Goal: Information Seeking & Learning: Find specific fact

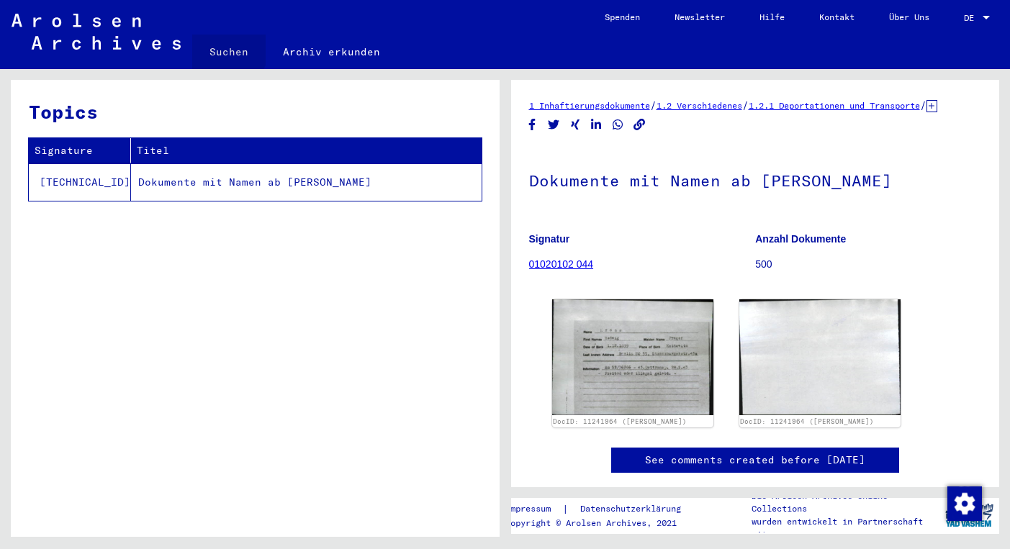
click at [224, 48] on link "Suchen" at bounding box center [228, 52] width 73 height 35
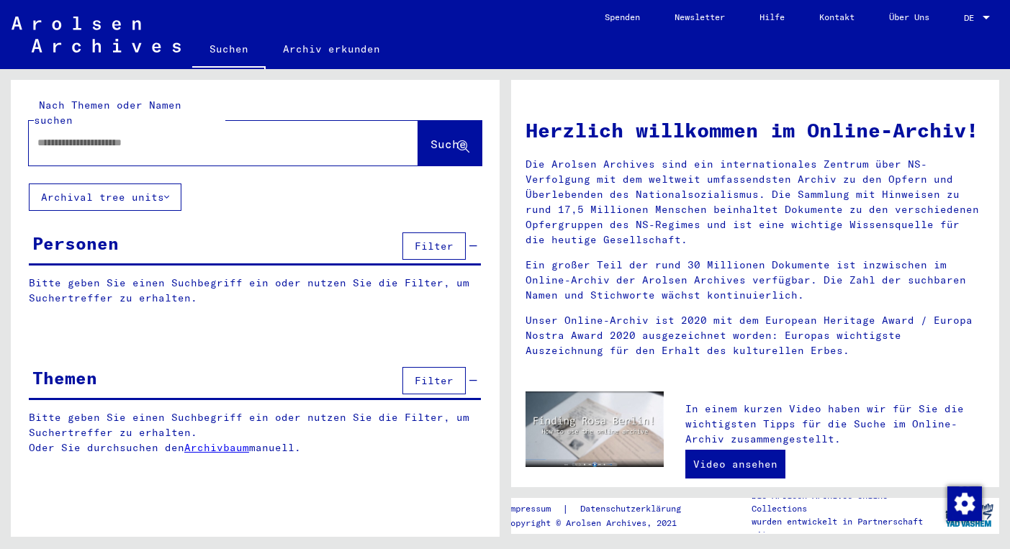
click at [150, 135] on input "text" at bounding box center [206, 142] width 338 height 15
type input "**********"
click at [433, 137] on span "Suche" at bounding box center [449, 144] width 36 height 14
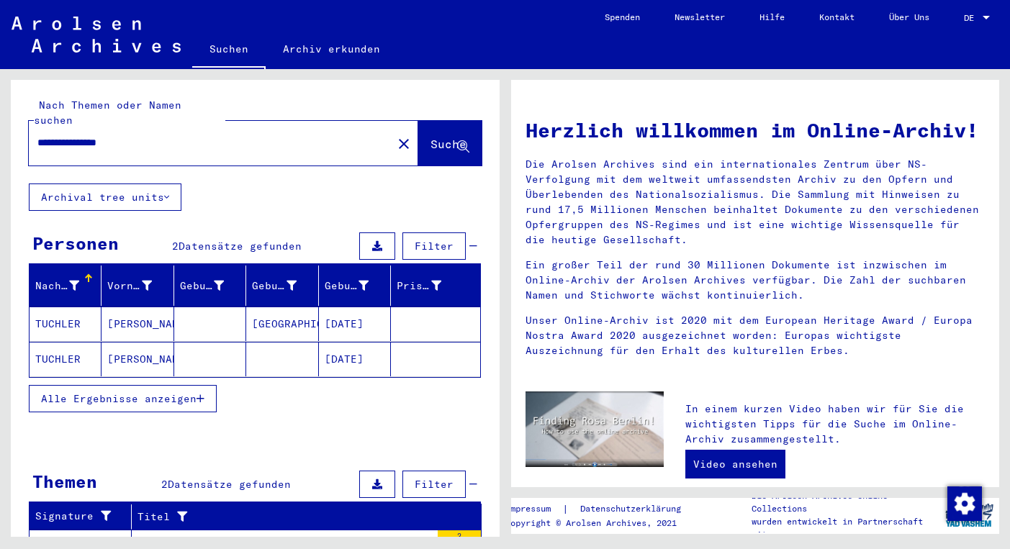
click at [176, 392] on span "Alle Ergebnisse anzeigen" at bounding box center [119, 398] width 156 height 13
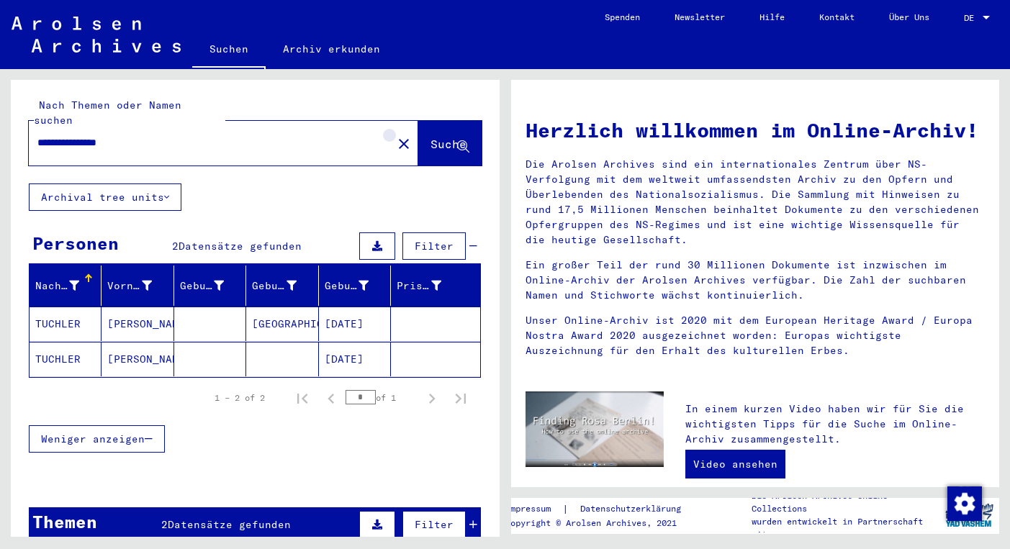
click at [395, 135] on mat-icon "close" at bounding box center [403, 143] width 17 height 17
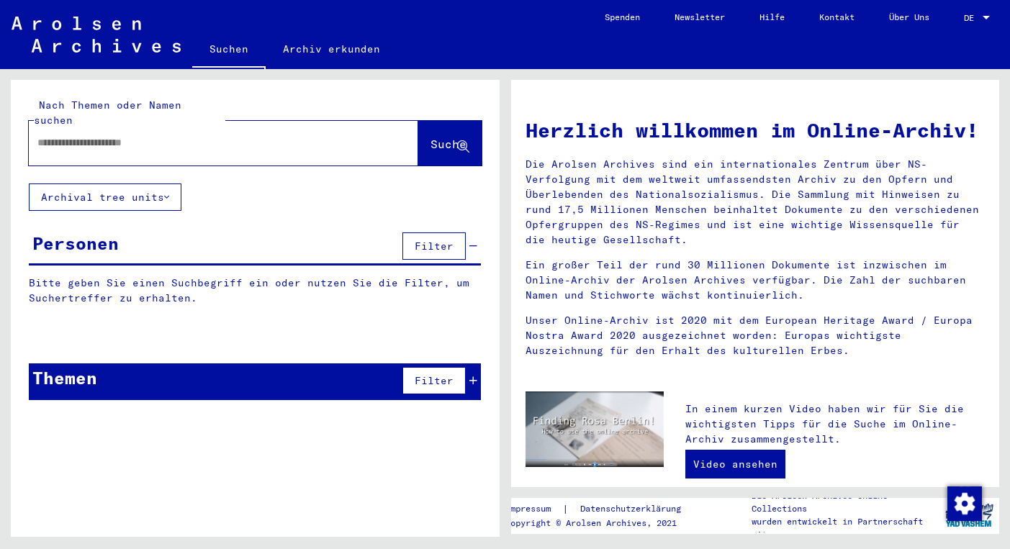
click at [226, 127] on div at bounding box center [202, 143] width 346 height 32
click at [164, 135] on input "text" at bounding box center [206, 142] width 338 height 15
click at [441, 121] on button "Suche" at bounding box center [449, 143] width 63 height 45
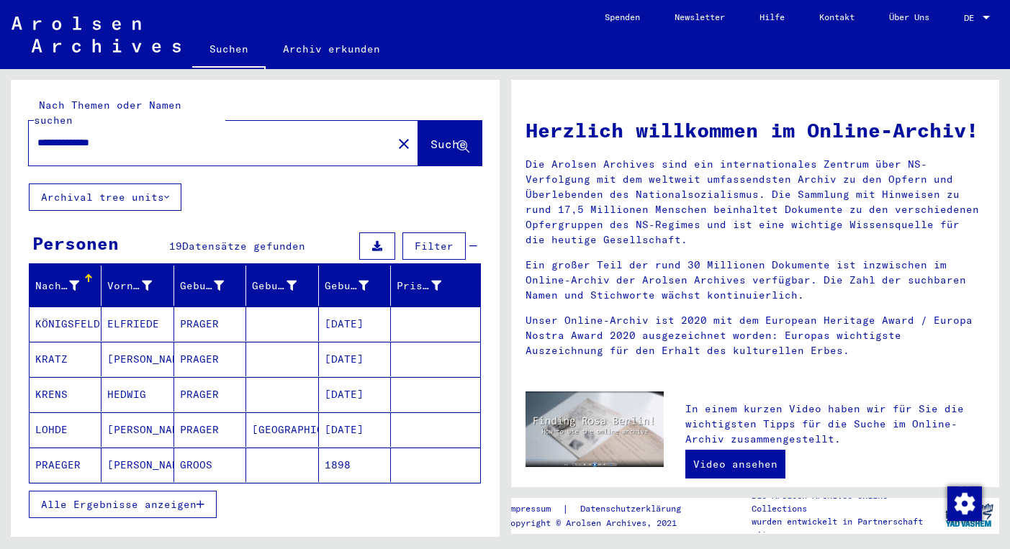
drag, startPoint x: 133, startPoint y: 130, endPoint x: 88, endPoint y: 127, distance: 45.4
click at [88, 135] on input "**********" at bounding box center [206, 142] width 338 height 15
click at [438, 137] on span "Suche" at bounding box center [449, 144] width 36 height 14
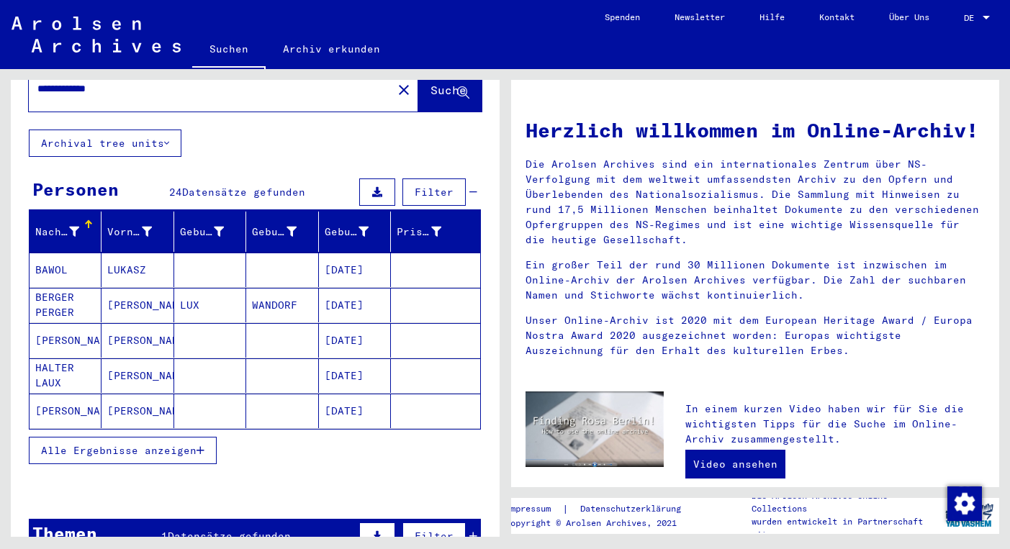
scroll to position [58, 0]
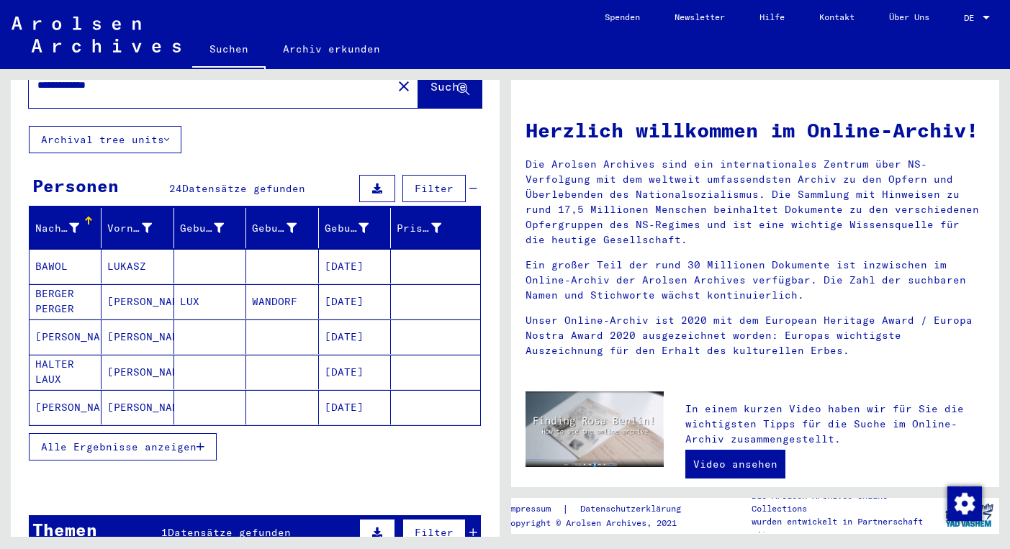
click at [136, 433] on button "Alle Ergebnisse anzeigen" at bounding box center [123, 446] width 188 height 27
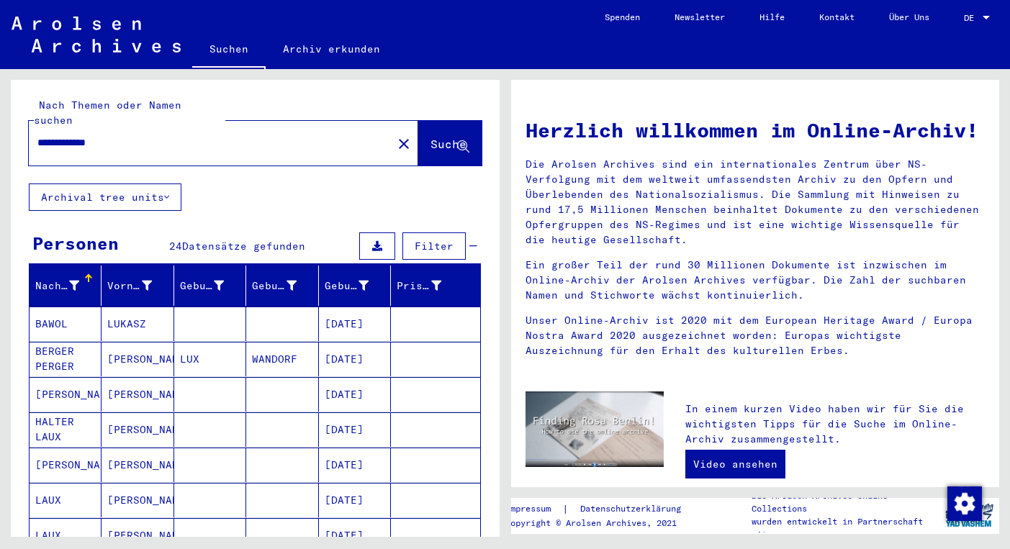
scroll to position [0, 0]
drag, startPoint x: 126, startPoint y: 128, endPoint x: 87, endPoint y: 127, distance: 38.9
click at [87, 135] on input "**********" at bounding box center [206, 142] width 338 height 15
click at [431, 137] on span "Suche" at bounding box center [449, 144] width 36 height 14
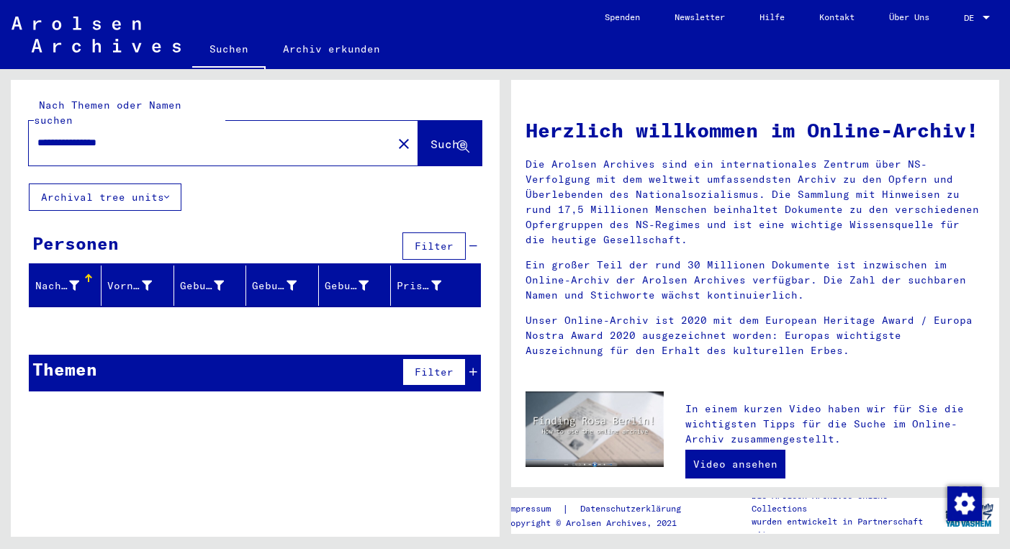
click at [431, 137] on span "Suche" at bounding box center [449, 144] width 36 height 14
drag, startPoint x: 140, startPoint y: 127, endPoint x: 86, endPoint y: 125, distance: 54.8
click at [86, 135] on input "**********" at bounding box center [206, 142] width 338 height 15
click at [431, 137] on span "Suche" at bounding box center [449, 144] width 36 height 14
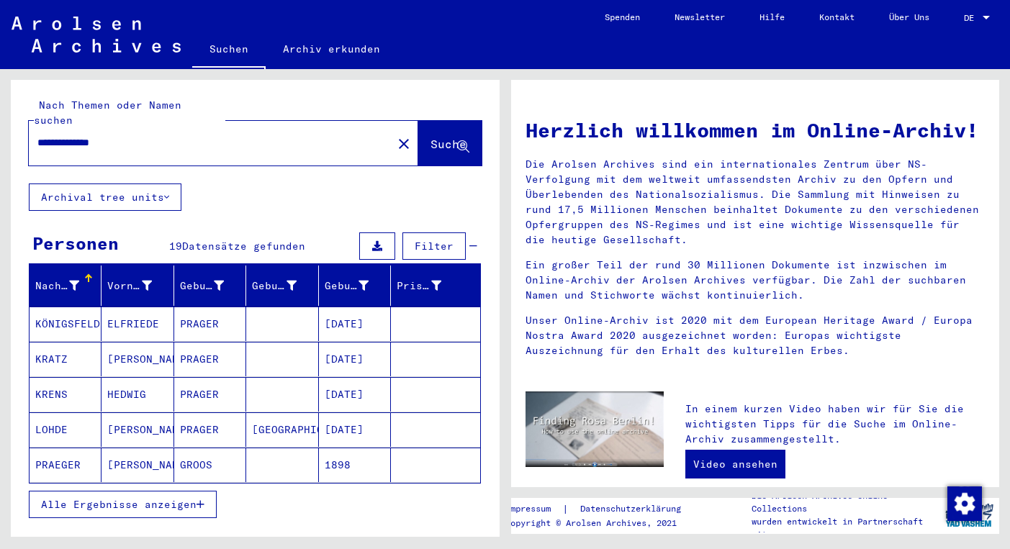
click at [116, 498] on span "Alle Ergebnisse anzeigen" at bounding box center [119, 504] width 156 height 13
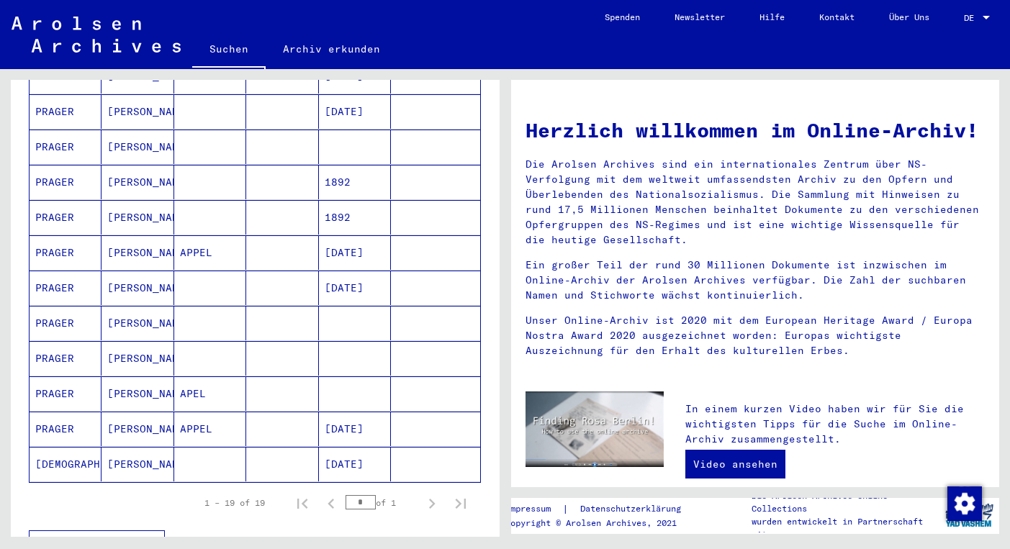
scroll to position [497, 0]
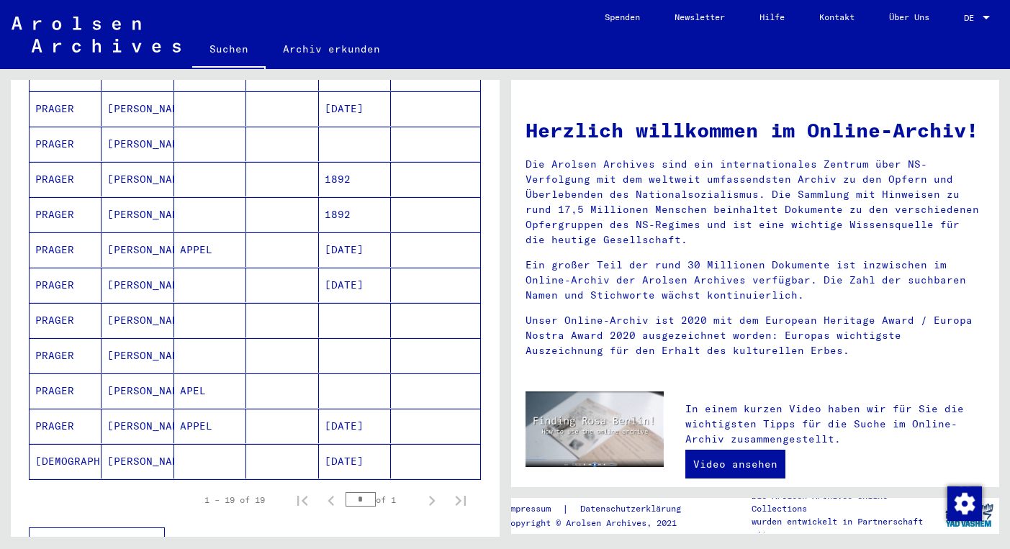
click at [356, 449] on mat-cell "[DATE]" at bounding box center [355, 461] width 72 height 35
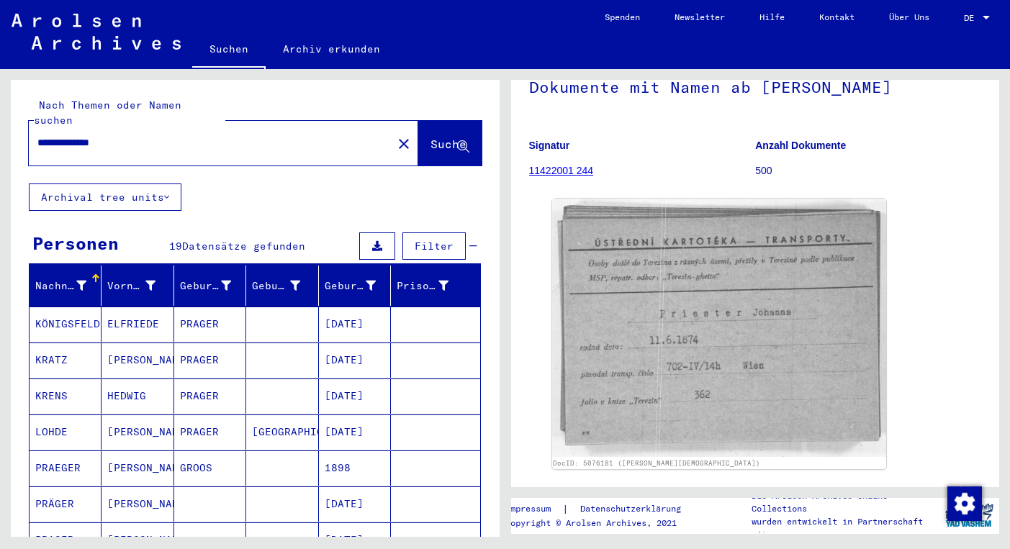
drag, startPoint x: 87, startPoint y: 128, endPoint x: 9, endPoint y: 130, distance: 77.8
click at [9, 130] on div "**********" at bounding box center [252, 303] width 505 height 468
type input "******"
click at [438, 137] on span "Suche" at bounding box center [449, 144] width 36 height 14
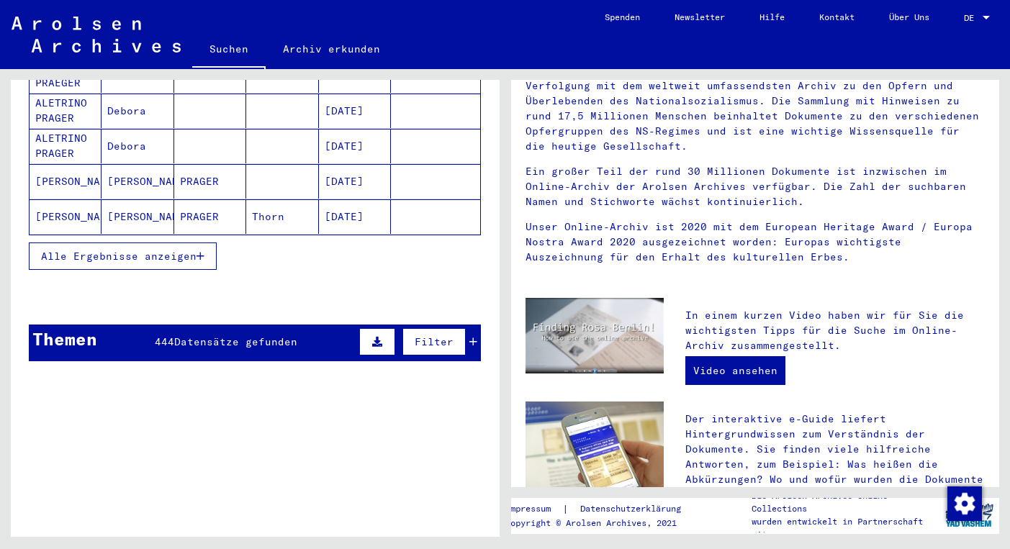
scroll to position [252, 0]
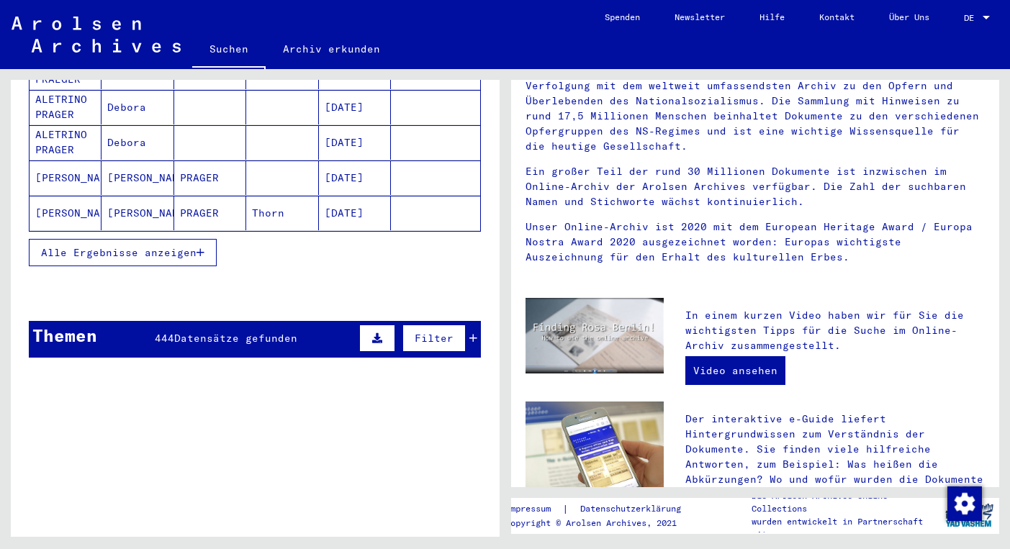
click at [173, 239] on button "Alle Ergebnisse anzeigen" at bounding box center [123, 252] width 188 height 27
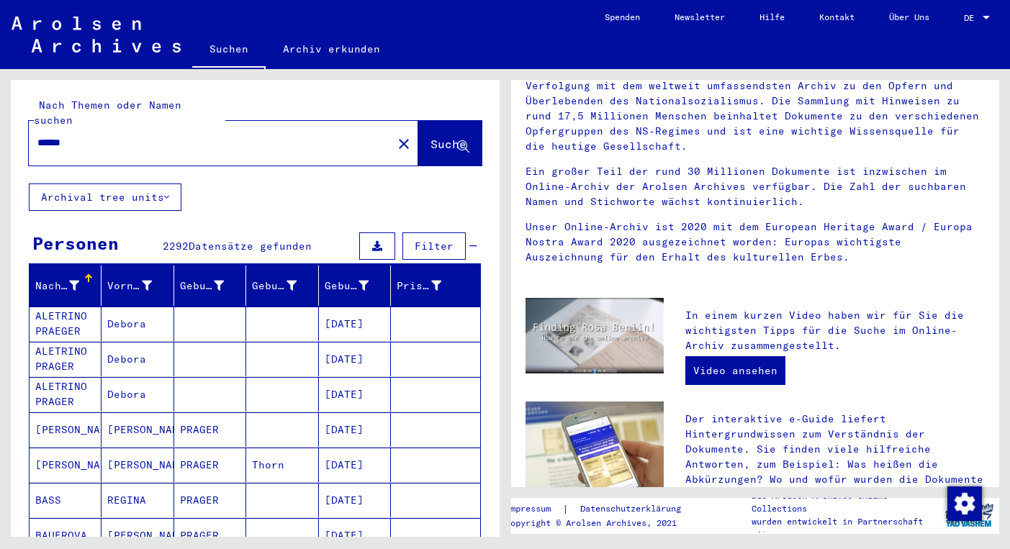
scroll to position [0, 0]
click at [451, 240] on span "Filter" at bounding box center [434, 246] width 39 height 13
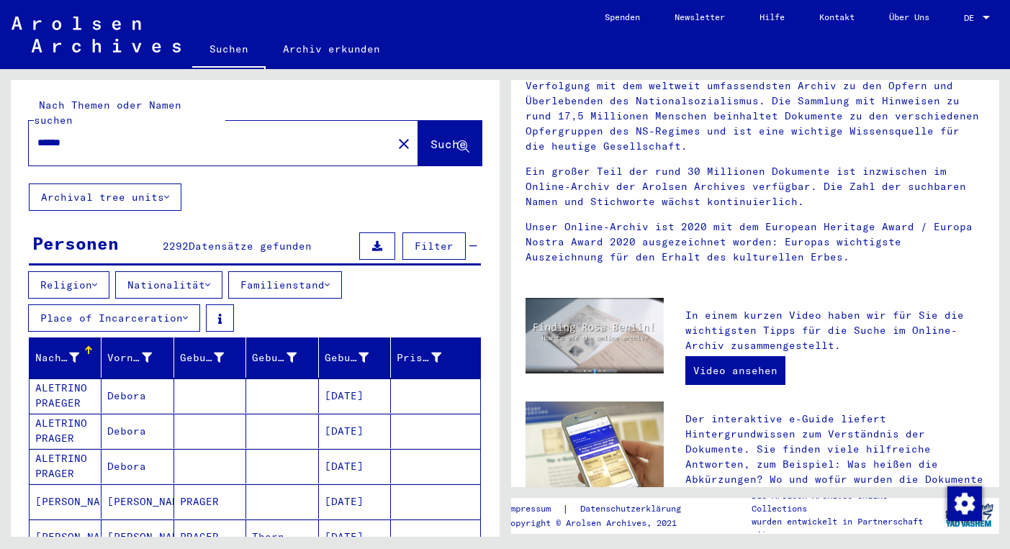
click at [103, 271] on button "Religion" at bounding box center [68, 284] width 81 height 27
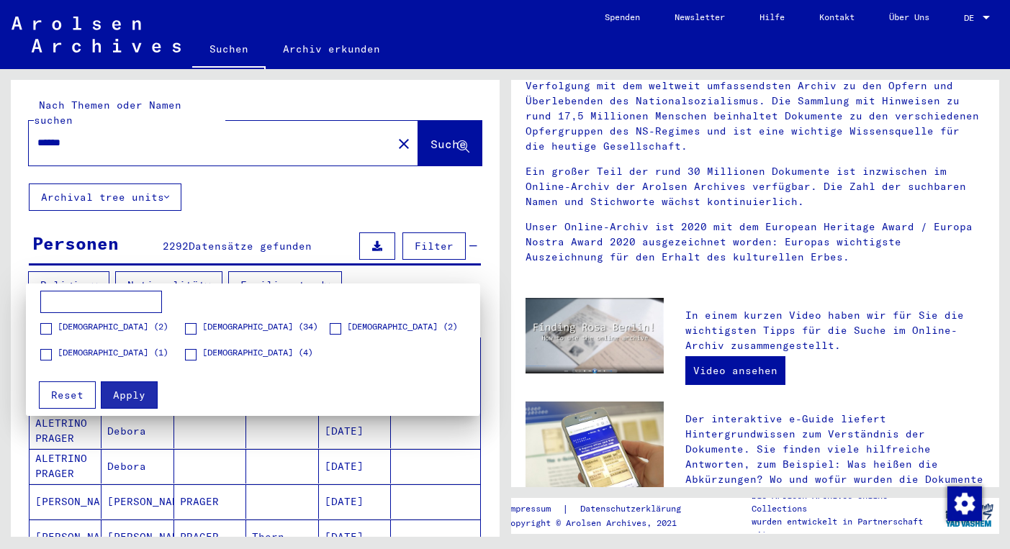
click at [189, 328] on span at bounding box center [191, 329] width 12 height 12
click at [117, 398] on span "Apply" at bounding box center [129, 395] width 32 height 13
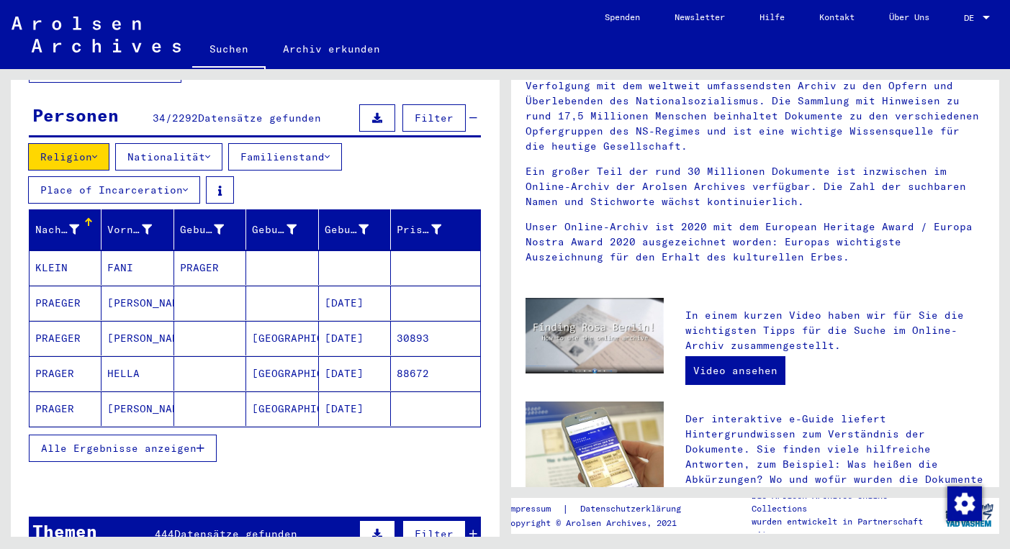
scroll to position [138, 0]
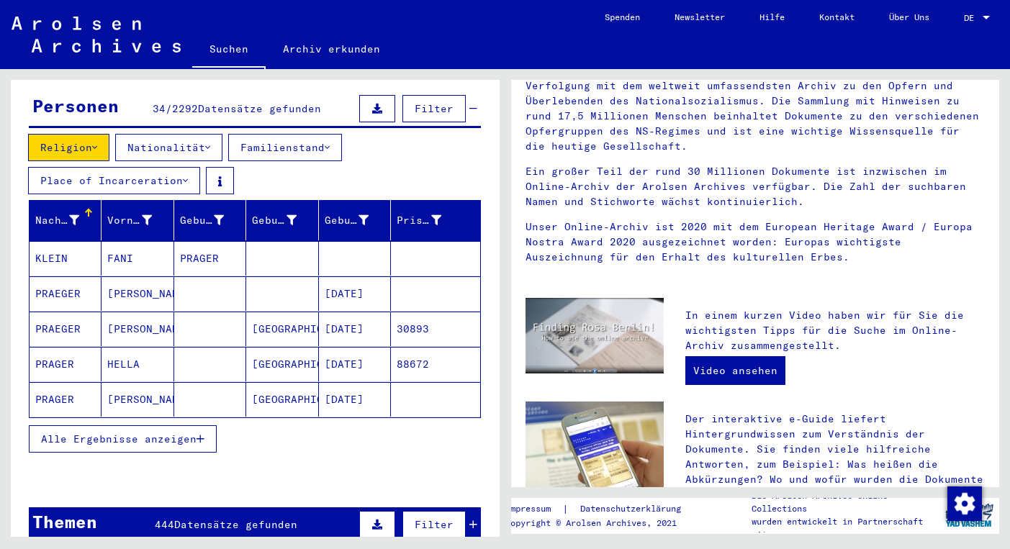
click at [179, 433] on span "Alle Ergebnisse anzeigen" at bounding box center [119, 439] width 156 height 13
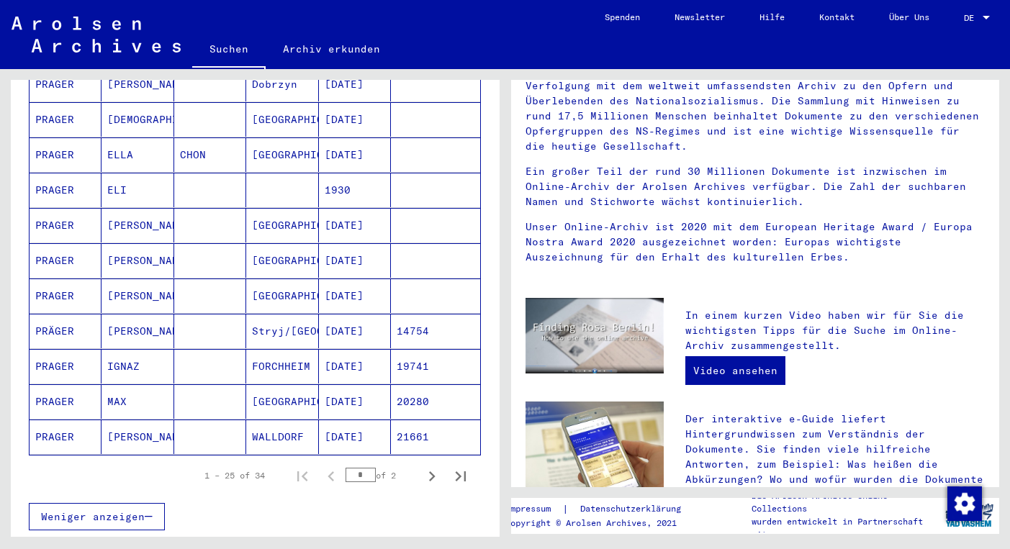
scroll to position [809, 0]
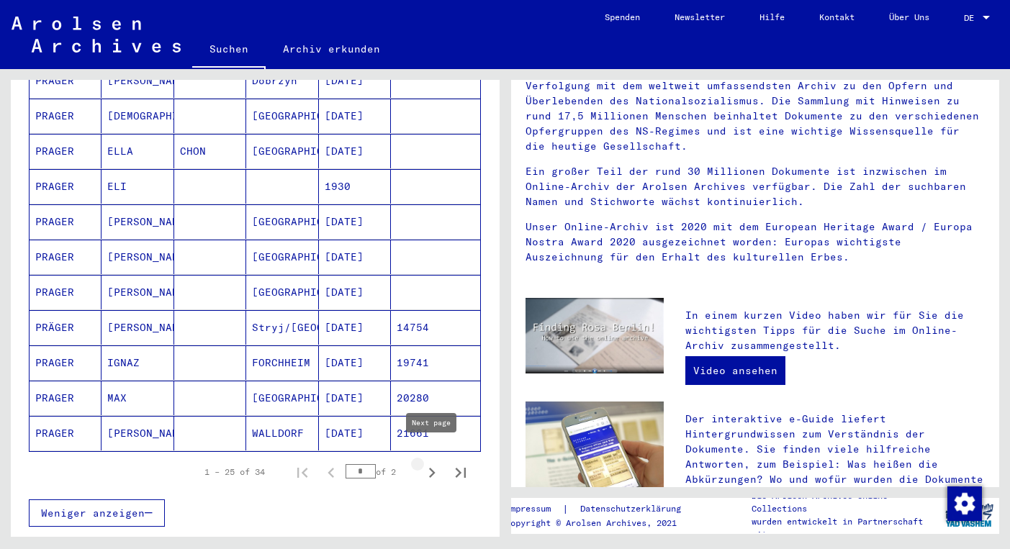
click at [428, 463] on icon "Next page" at bounding box center [432, 473] width 20 height 20
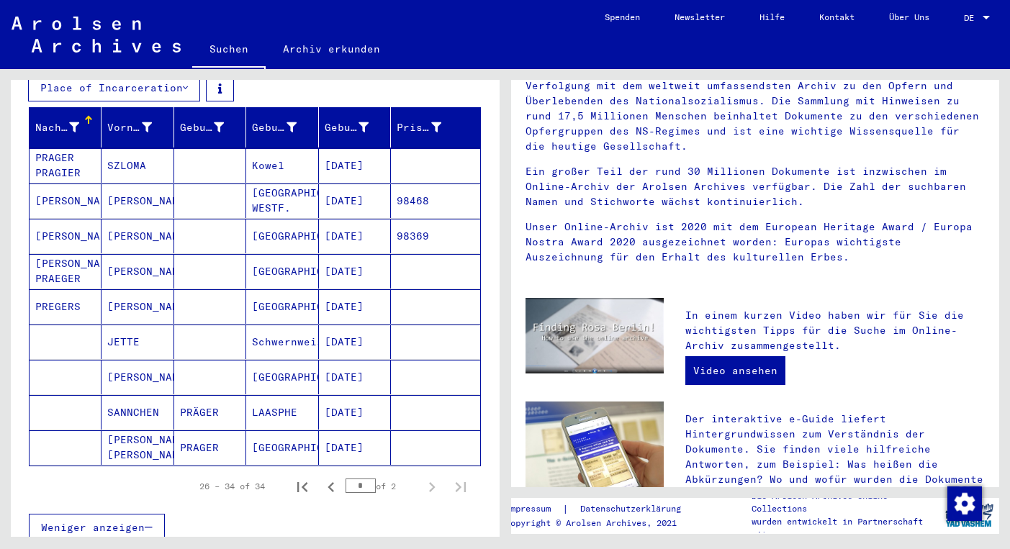
scroll to position [188, 0]
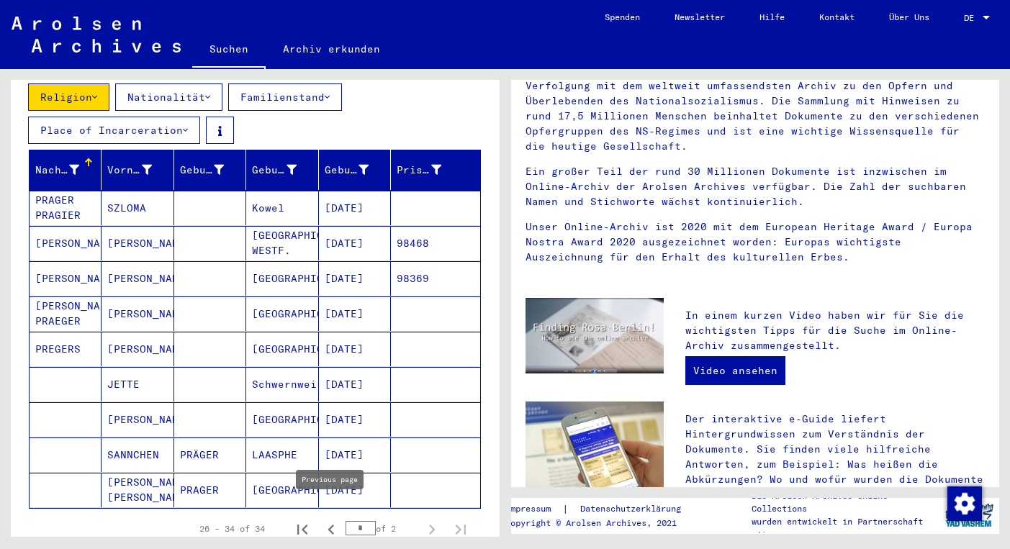
click at [327, 520] on icon "Previous page" at bounding box center [331, 530] width 20 height 20
type input "*"
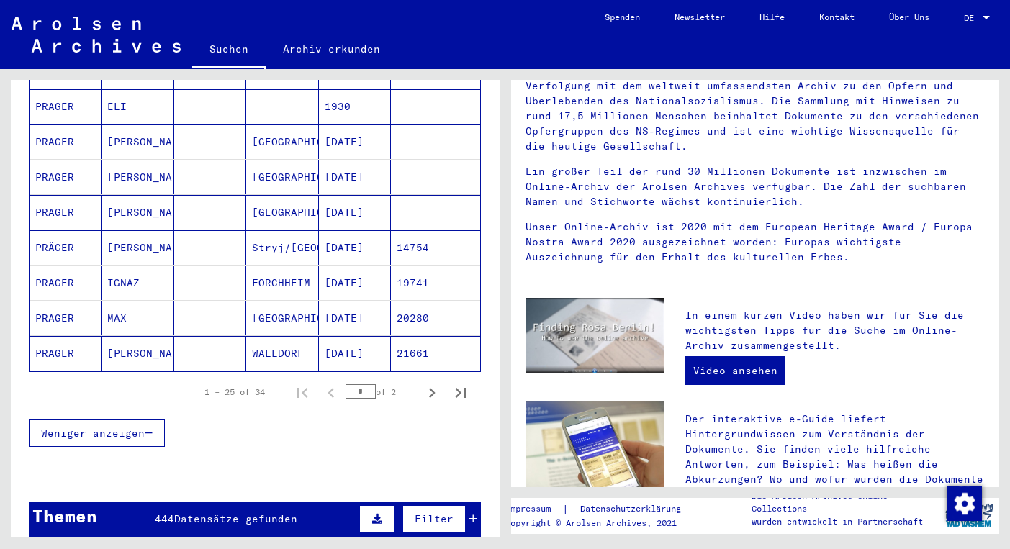
scroll to position [890, 0]
click at [93, 300] on mat-cell "PRAGER" at bounding box center [66, 317] width 72 height 35
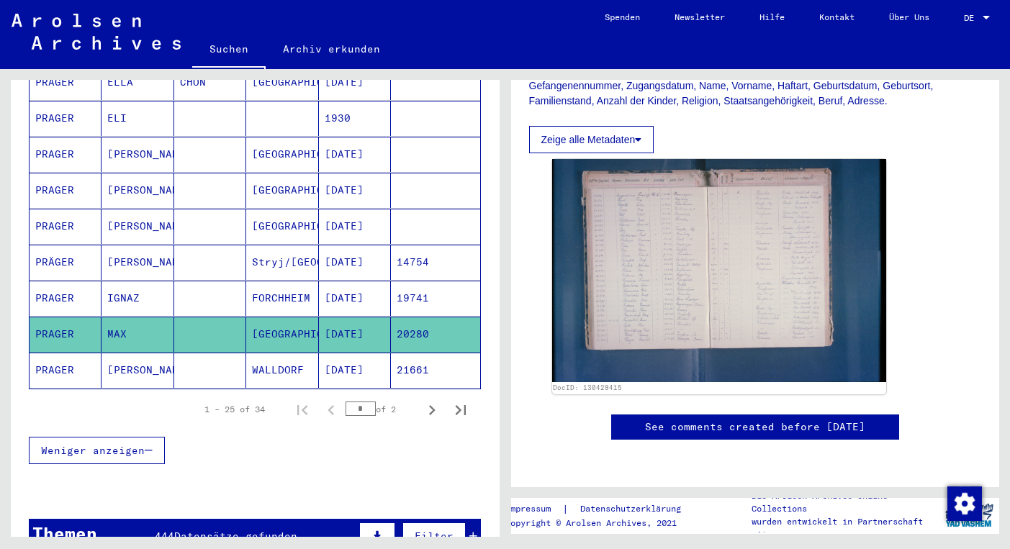
scroll to position [352, 0]
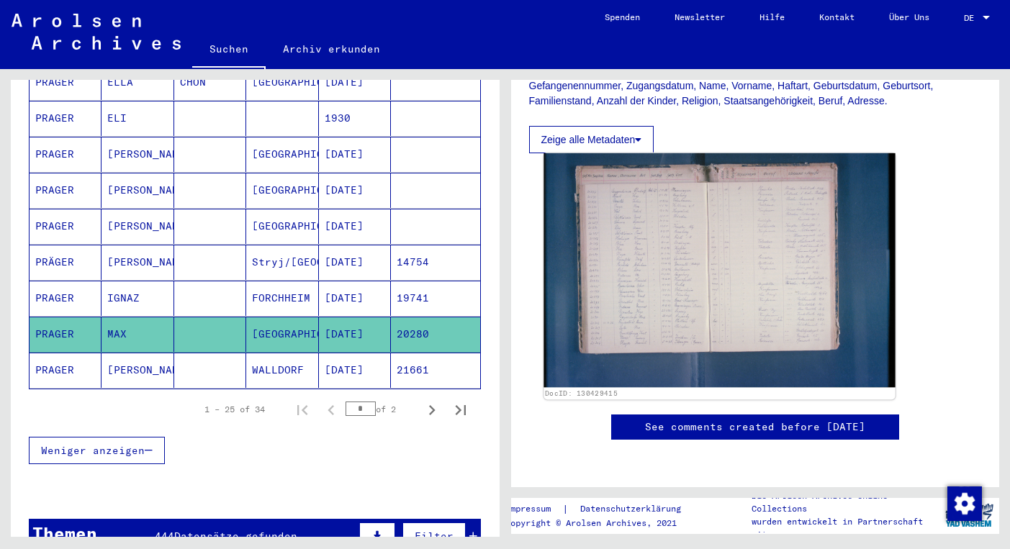
click at [680, 203] on img at bounding box center [719, 270] width 351 height 234
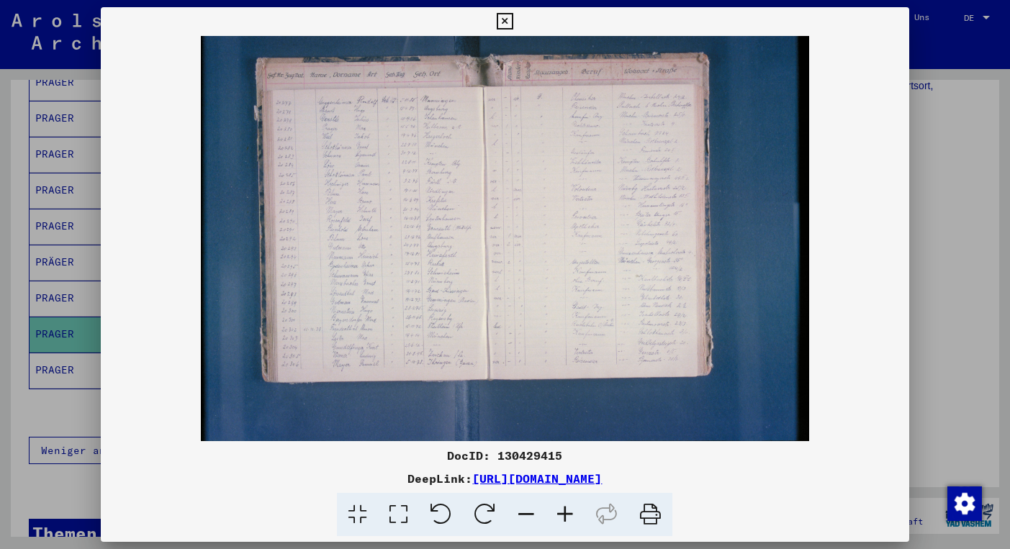
click at [513, 19] on icon at bounding box center [505, 21] width 17 height 17
